Goal: Transaction & Acquisition: Purchase product/service

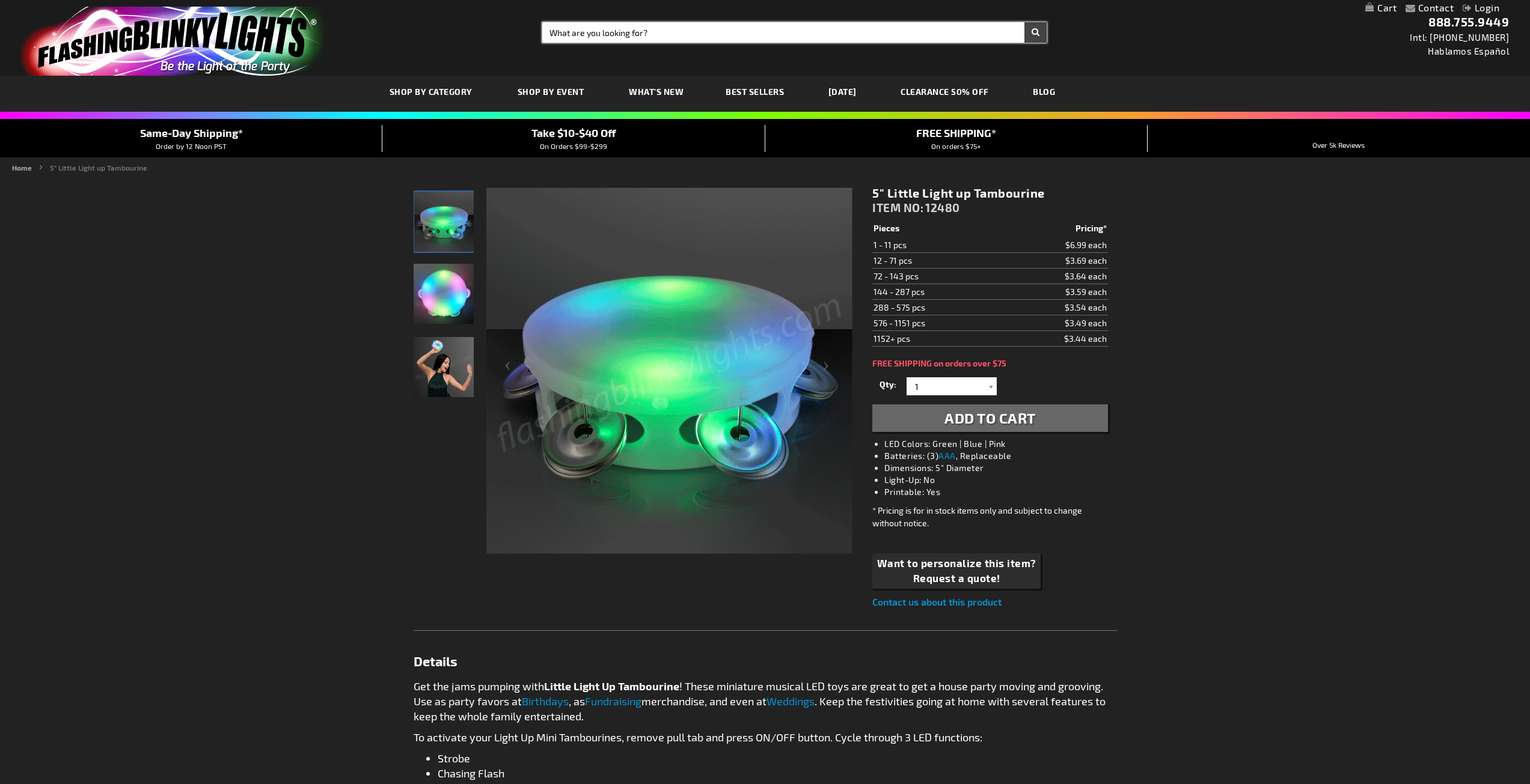
click at [643, 38] on input "Search" at bounding box center [795, 32] width 504 height 20
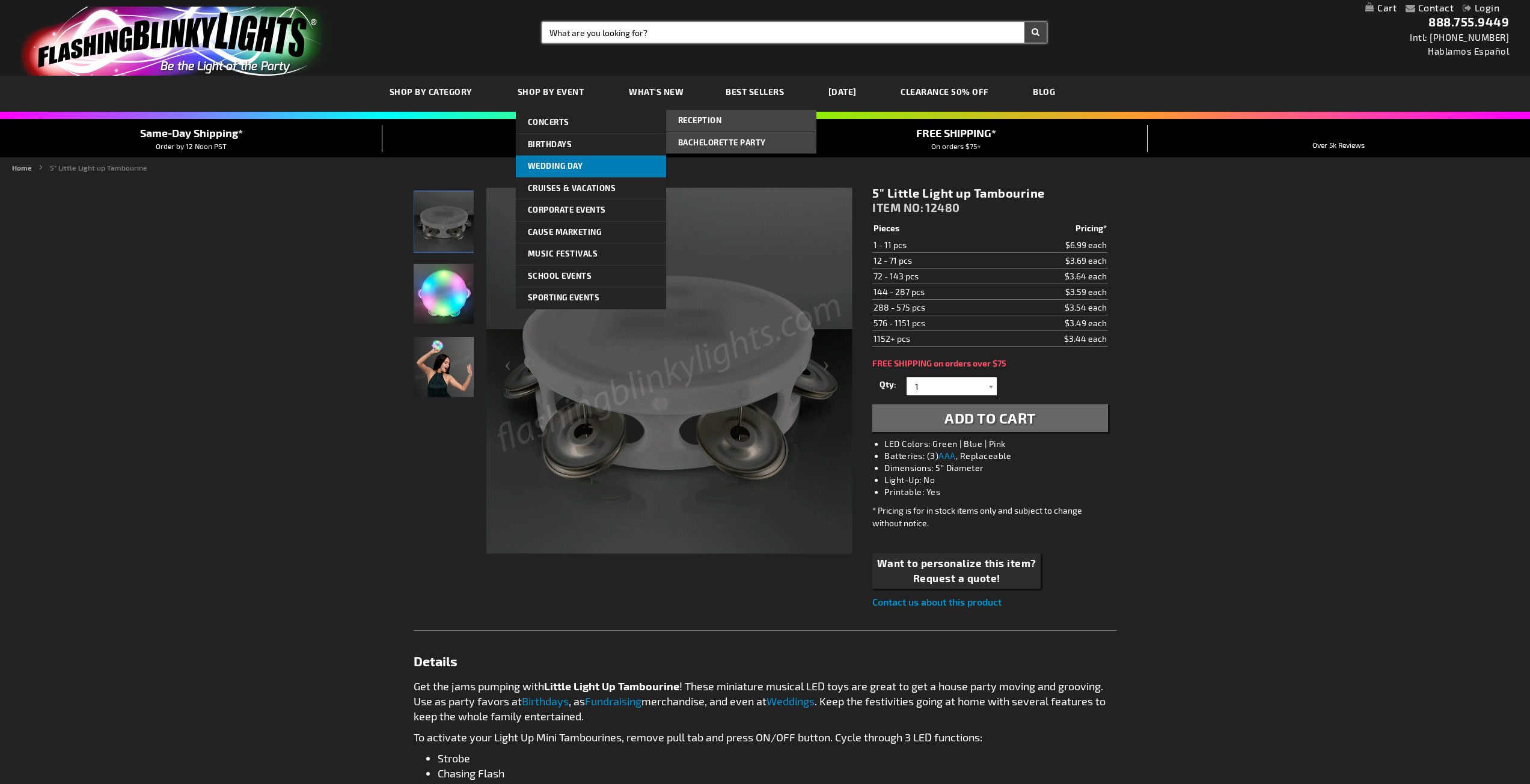
click at [557, 168] on span "Wedding Day" at bounding box center [556, 166] width 55 height 10
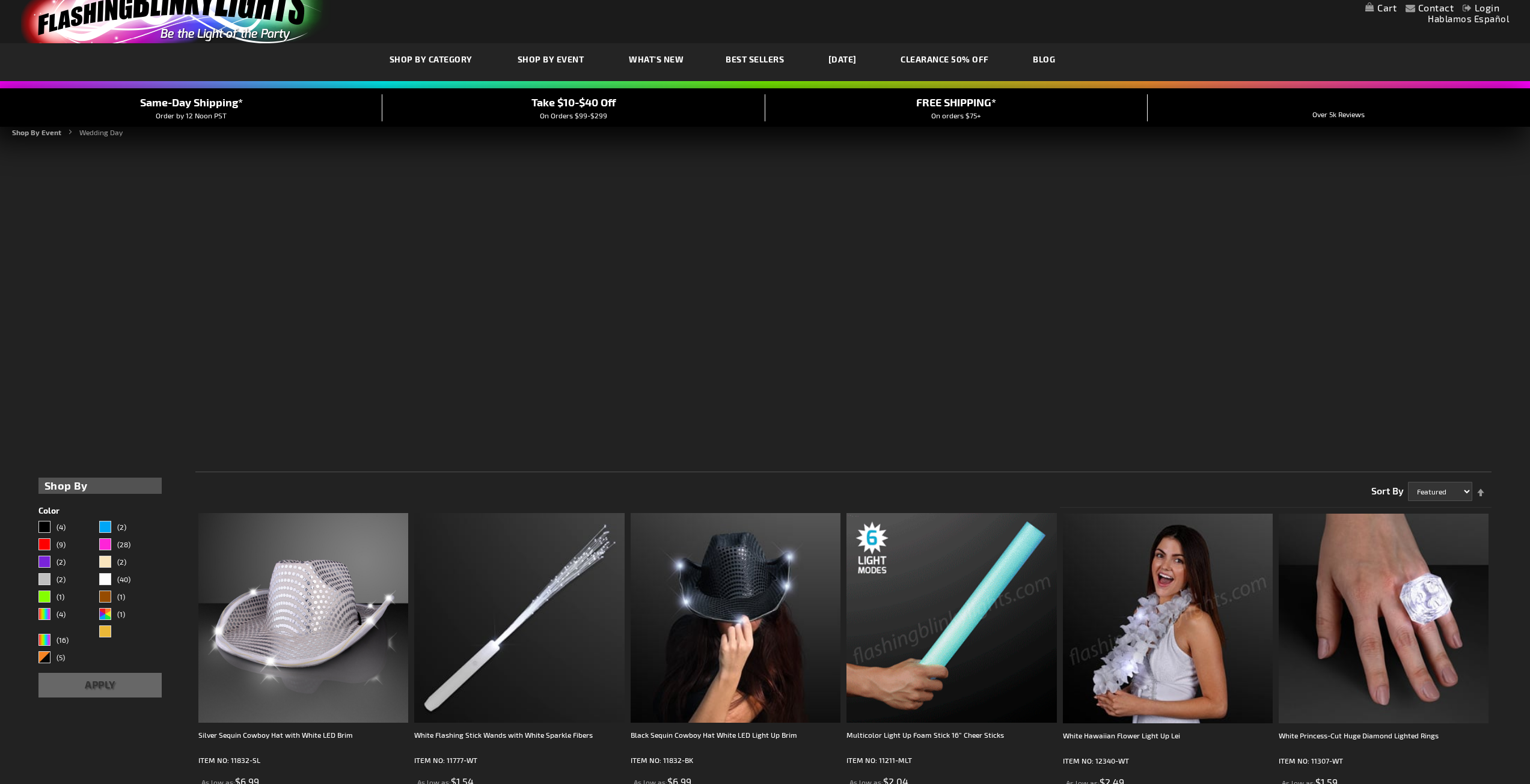
scroll to position [120, 0]
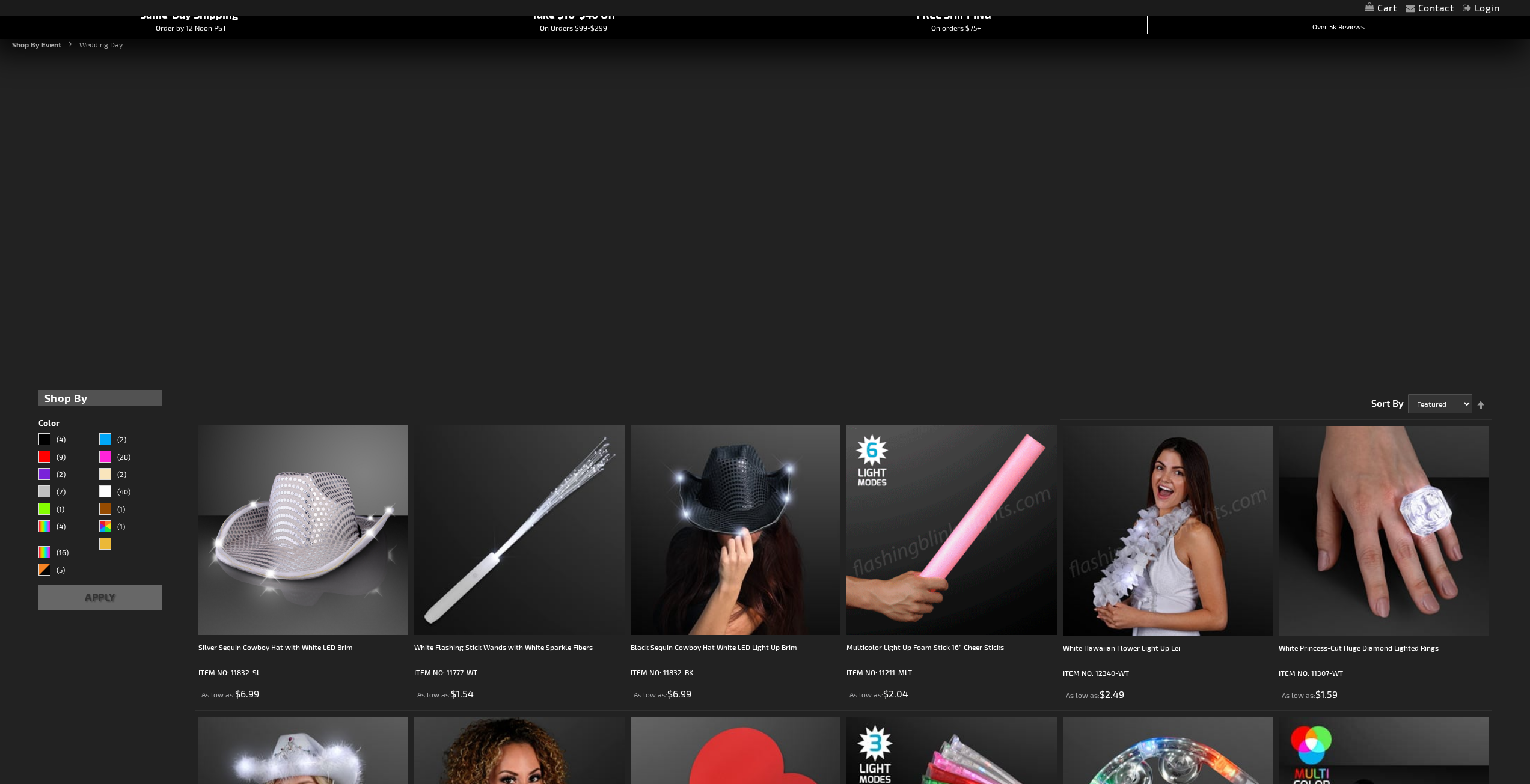
click at [978, 584] on img at bounding box center [951, 530] width 210 height 210
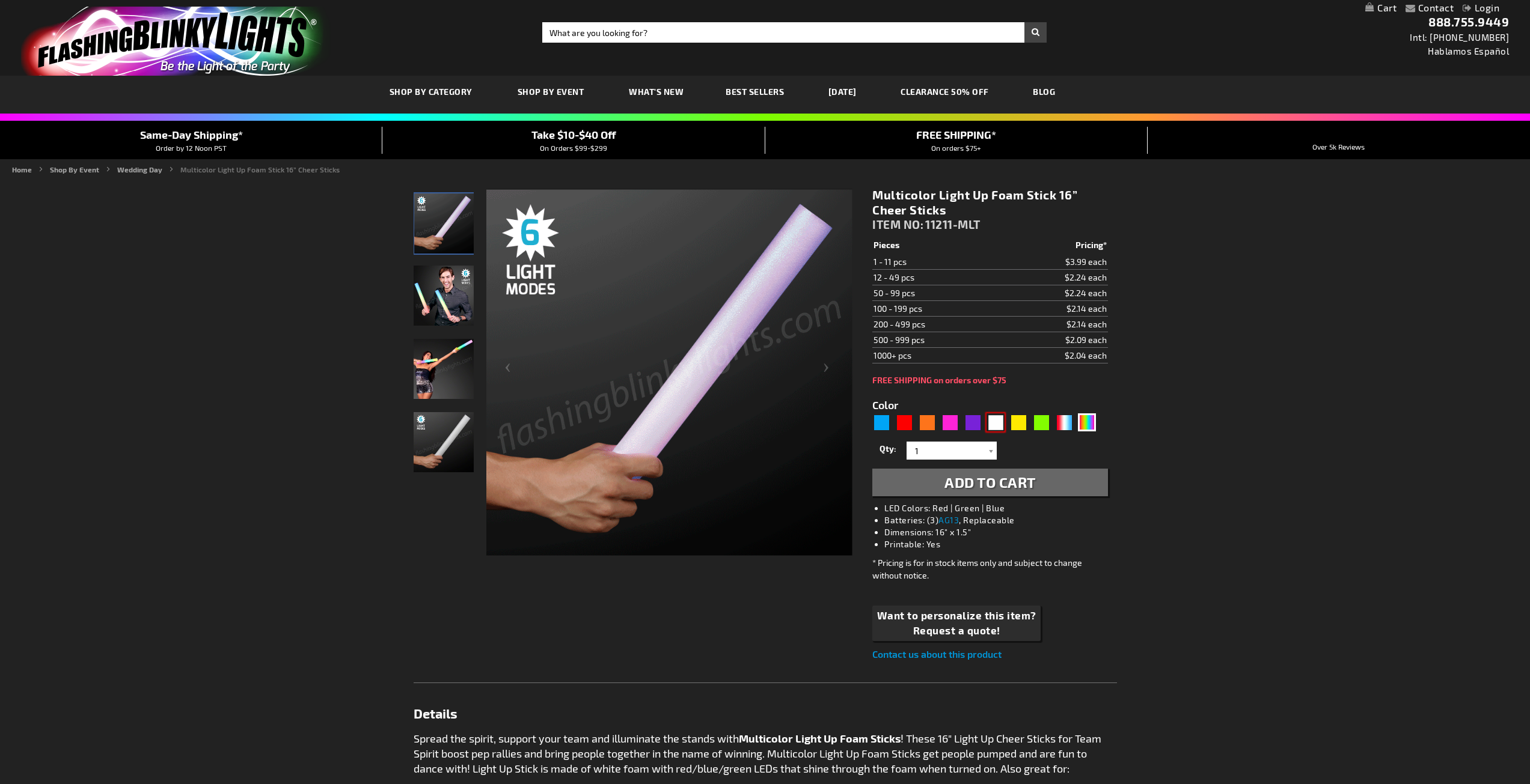
click at [997, 427] on div "White" at bounding box center [996, 423] width 18 height 18
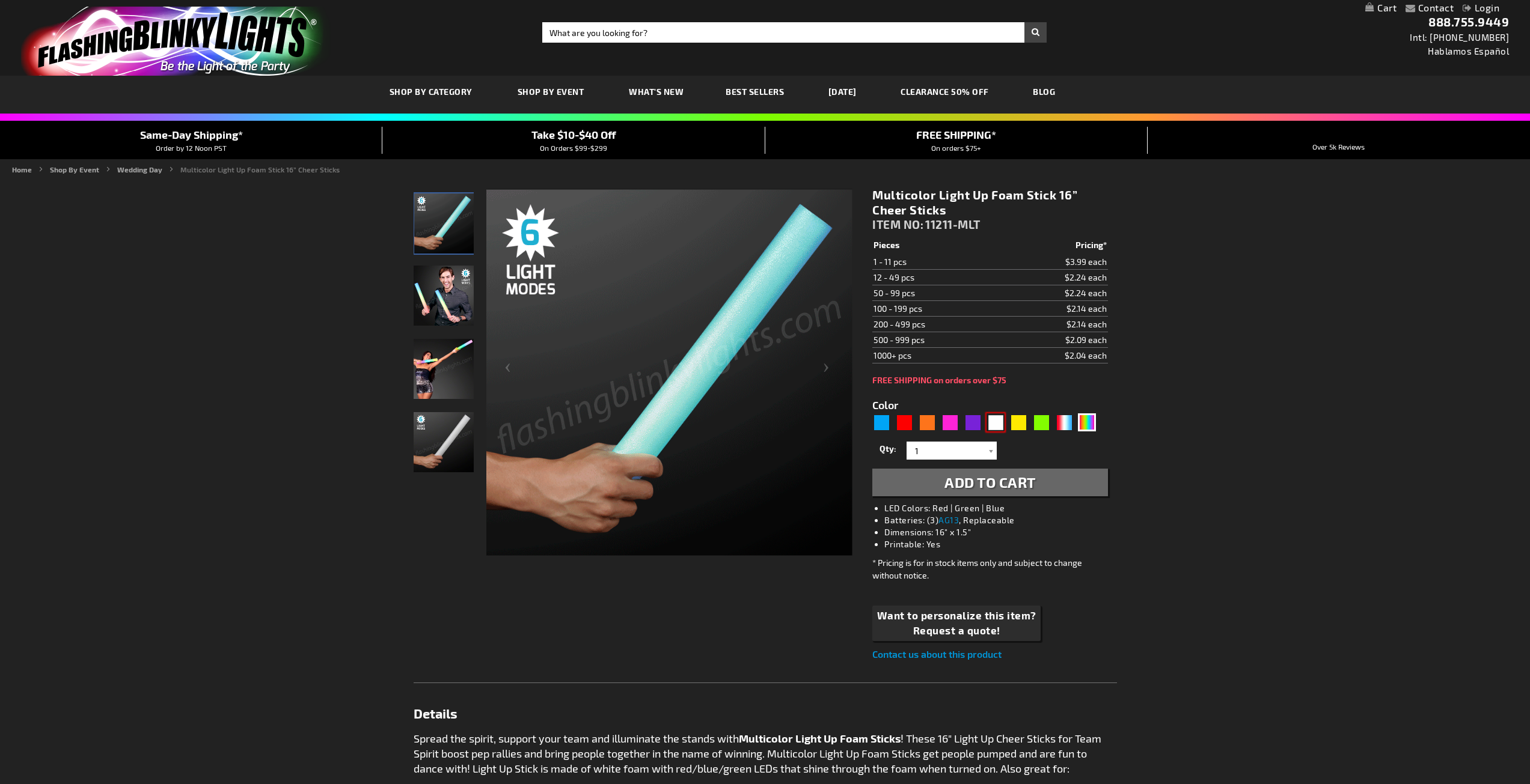
type input "5646"
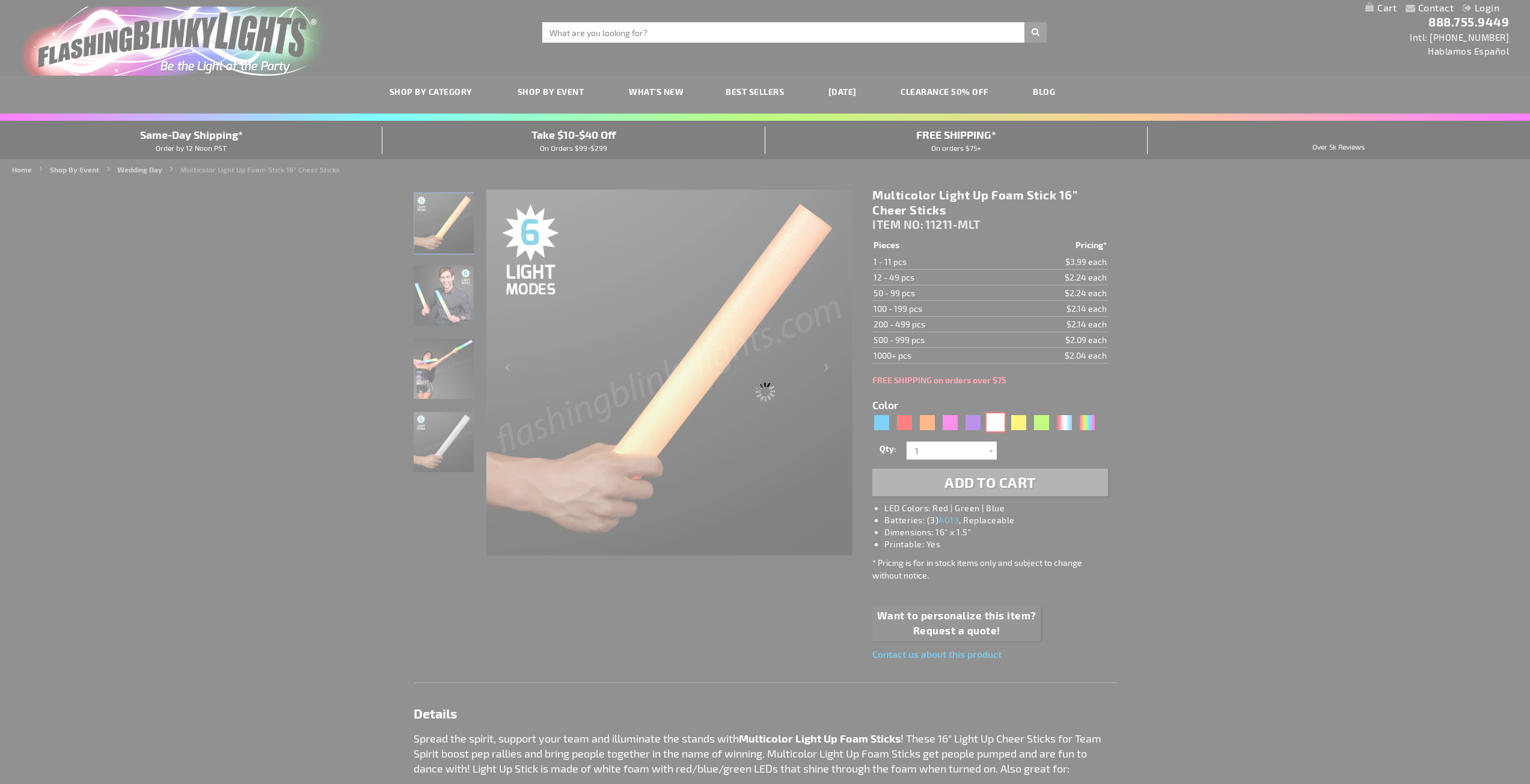
type input "11211-WT"
type input "Customize - White LED Foam Sticks 16&rdquo; Cheer Sticks - ITEM NO: 11211-WT"
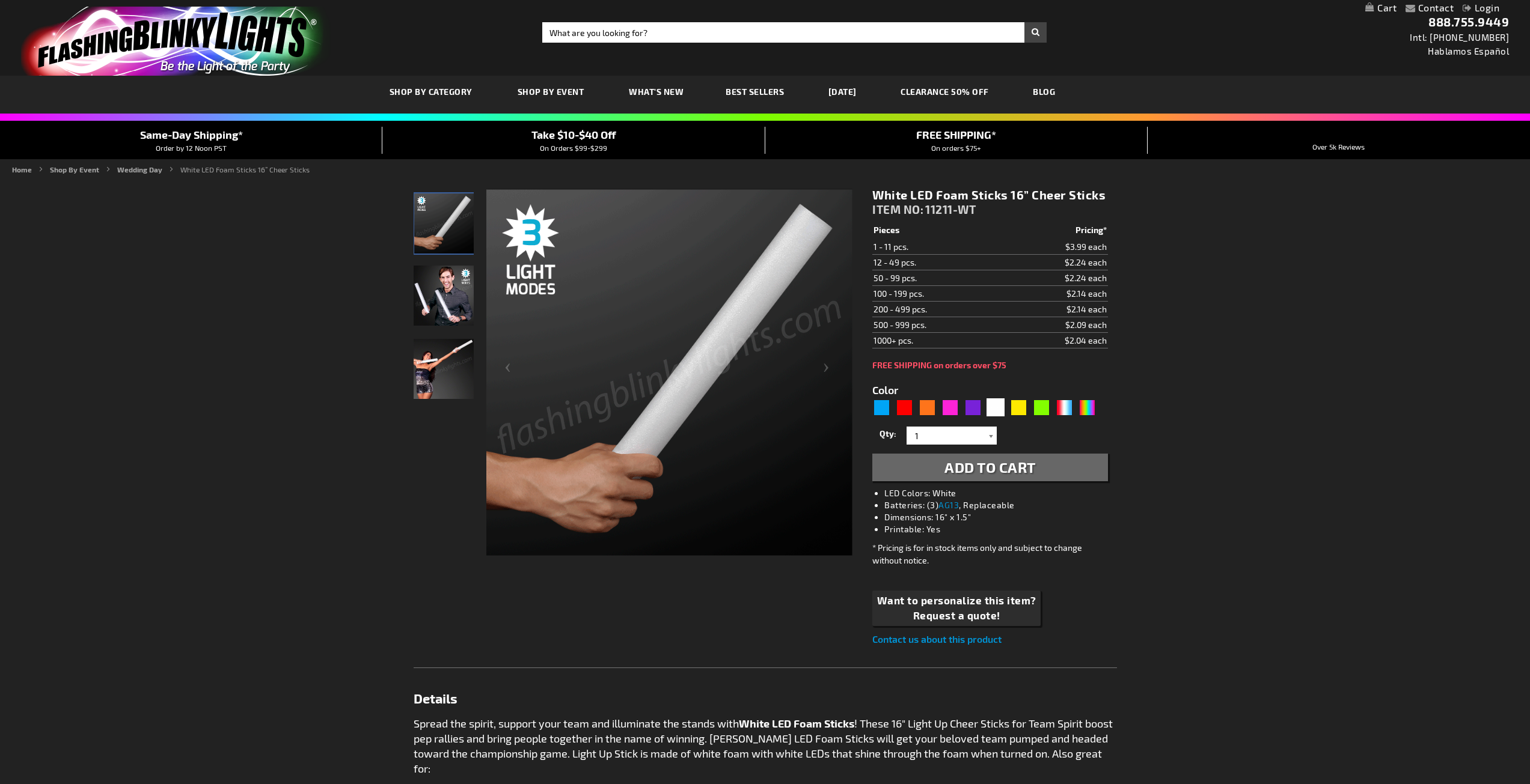
click at [988, 435] on div at bounding box center [991, 436] width 12 height 18
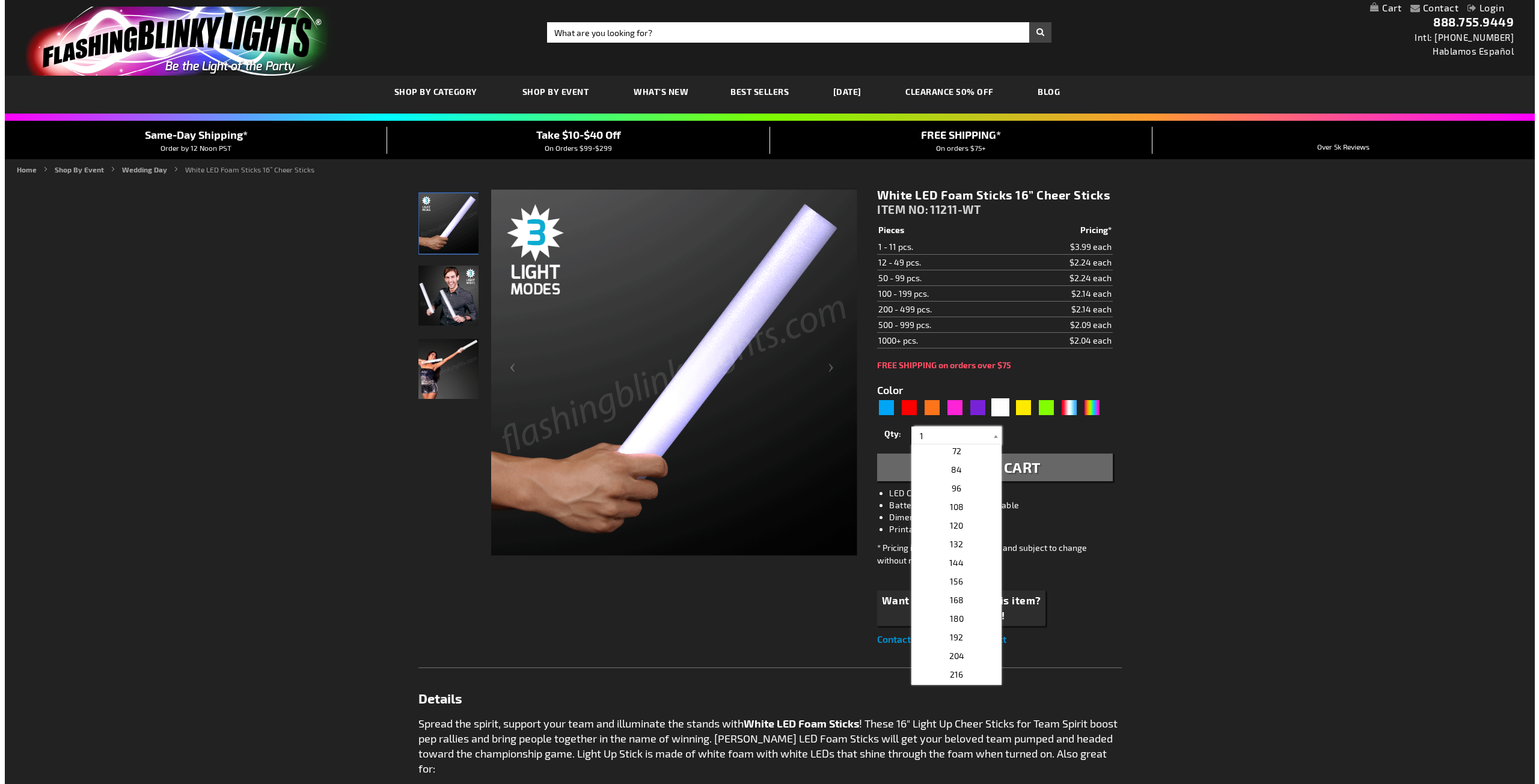
scroll to position [300, 0]
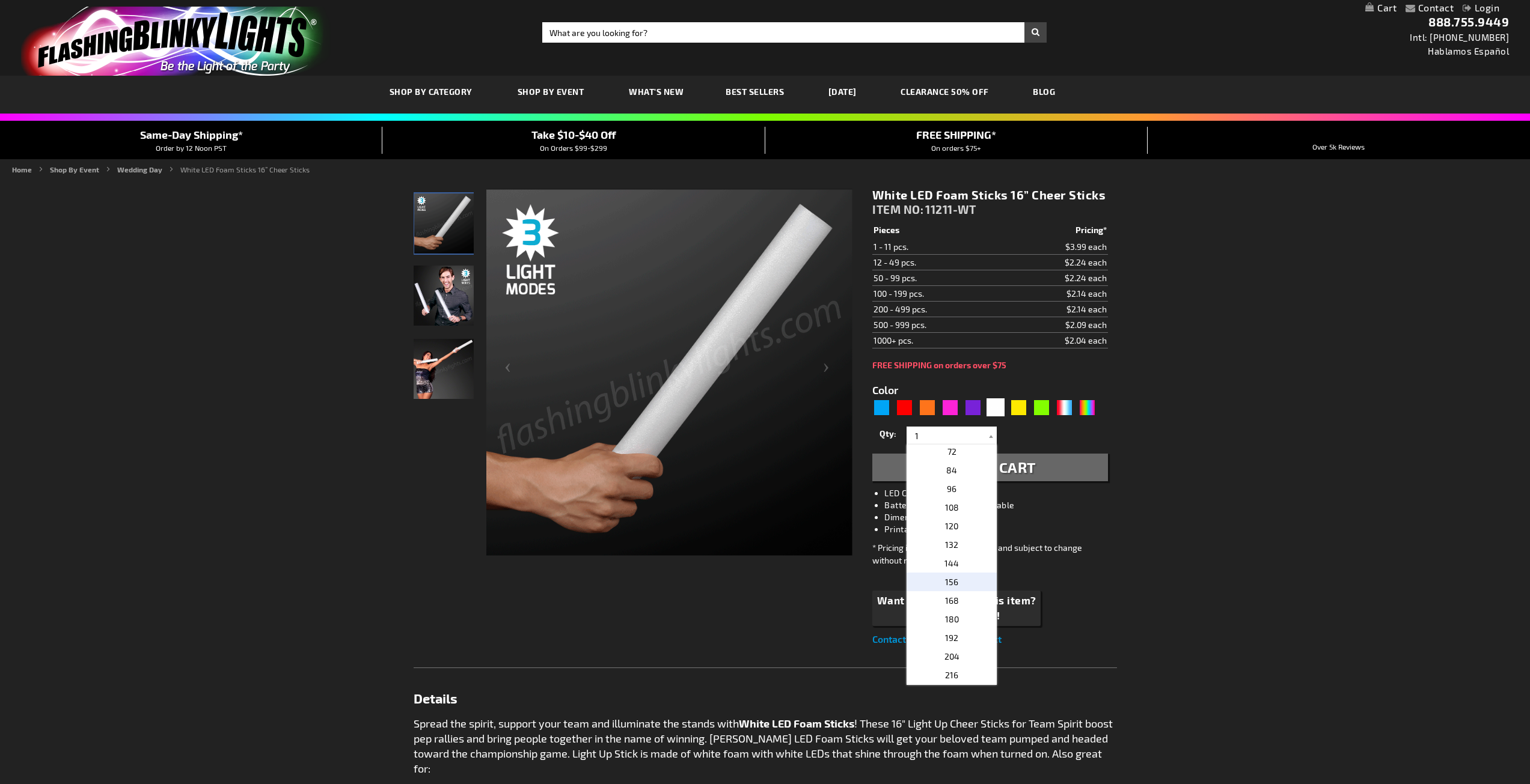
click at [969, 581] on p "156" at bounding box center [951, 582] width 91 height 19
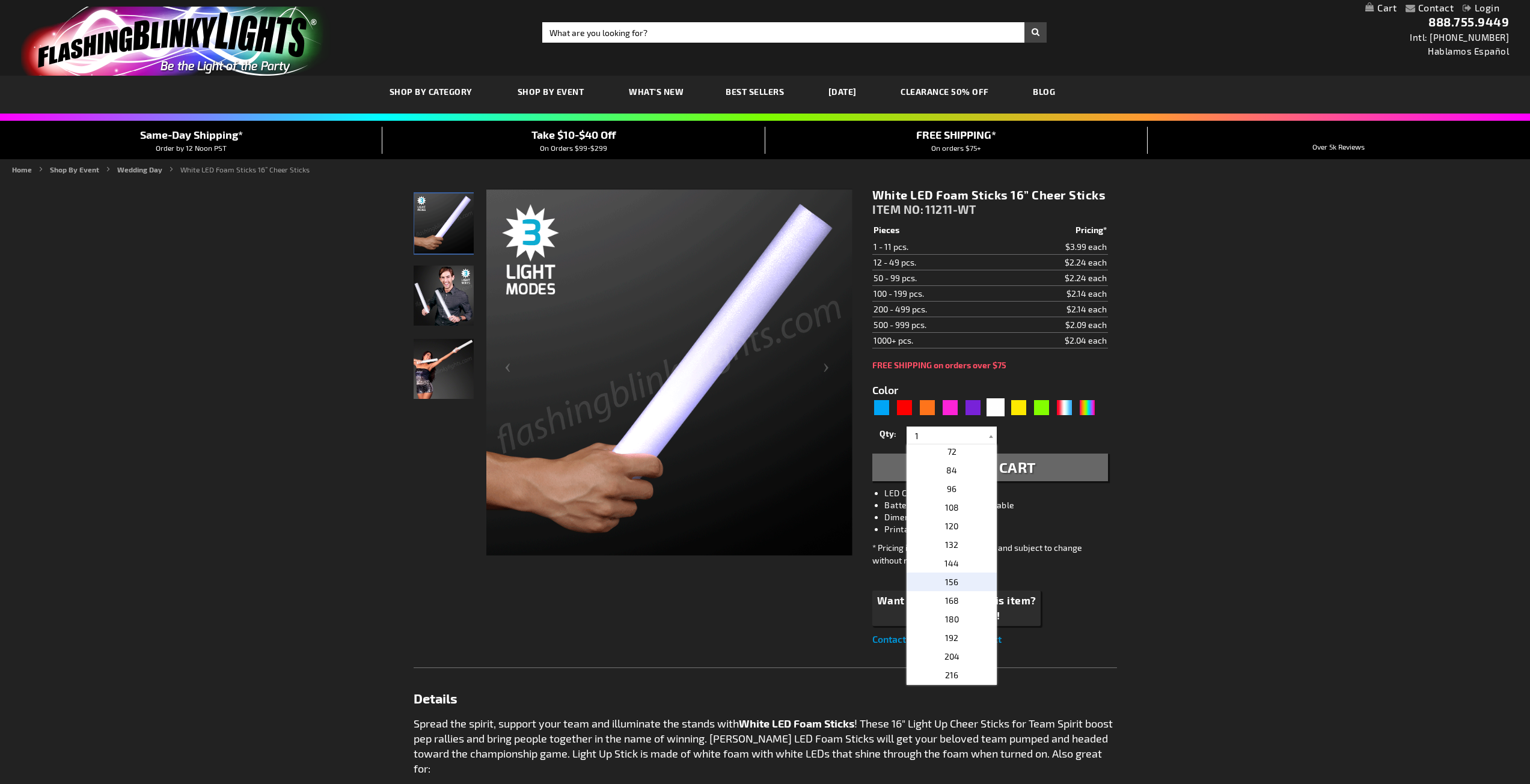
type input "156"
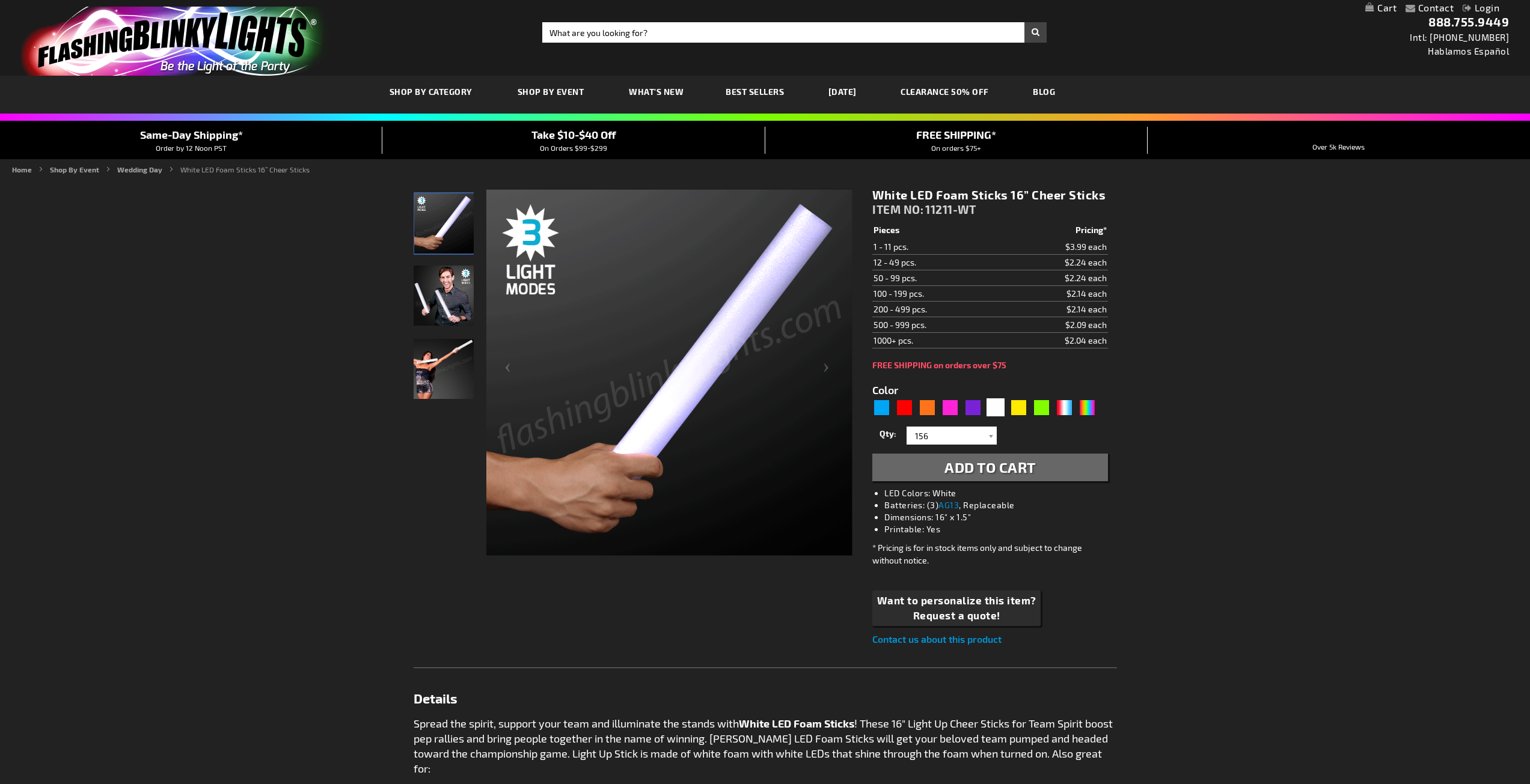
click at [1031, 474] on span "Add to Cart" at bounding box center [990, 467] width 91 height 17
